Goal: Obtain resource: Download file/media

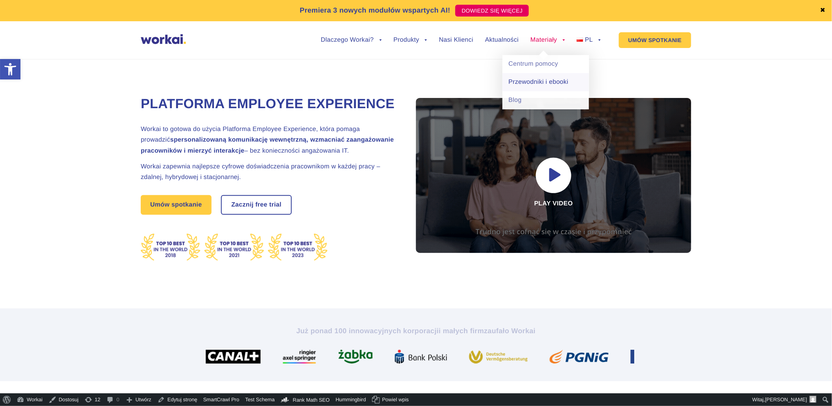
click at [562, 81] on link "Przewodniki i ebooki" at bounding box center [545, 82] width 86 height 18
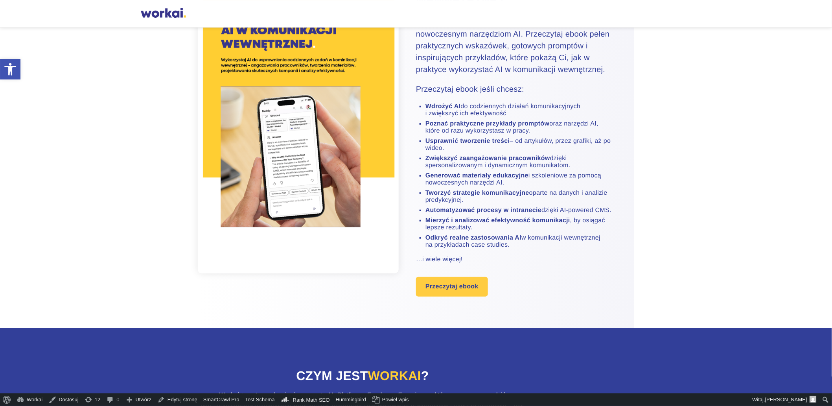
scroll to position [131, 0]
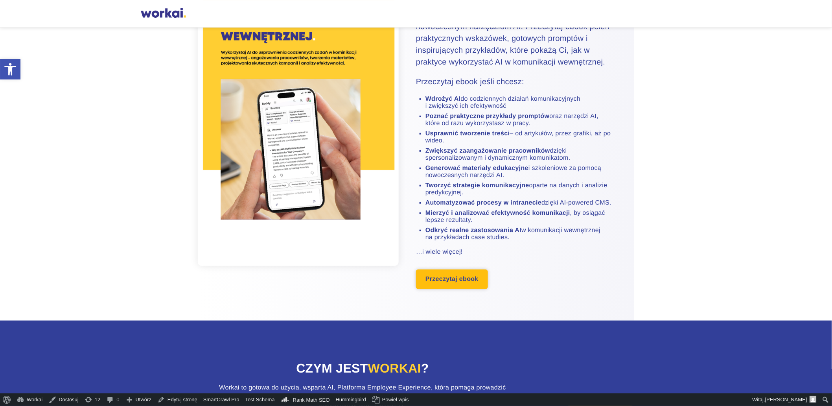
drag, startPoint x: 449, startPoint y: 338, endPoint x: 454, endPoint y: 336, distance: 4.9
click at [449, 289] on link "Przeczytaj ebook" at bounding box center [452, 279] width 72 height 20
